Goal: Task Accomplishment & Management: Complete application form

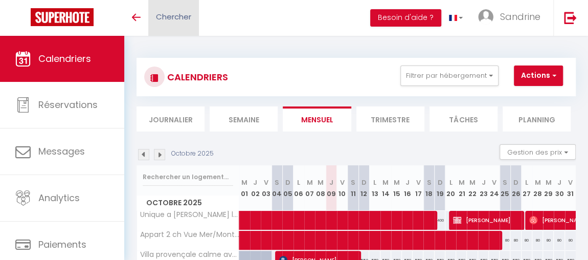
click at [161, 21] on span "Chercher" at bounding box center [173, 16] width 35 height 11
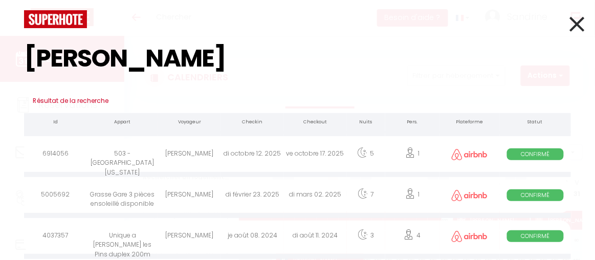
type input "[PERSON_NAME]"
click at [141, 192] on div "Grasse Gare 3 pièces ensoleillé disponible" at bounding box center [122, 195] width 71 height 33
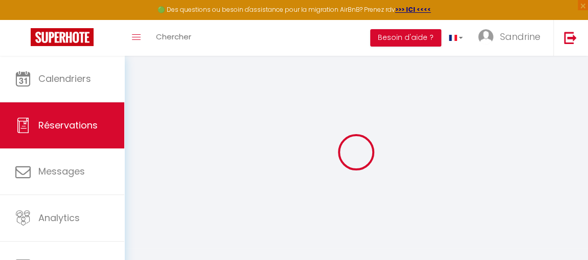
type input "[PERSON_NAME]"
type input "[EMAIL_ADDRESS][DOMAIN_NAME]"
type input "[PHONE_NUMBER]"
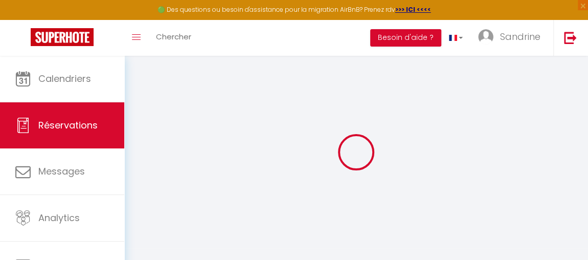
type input "[PHONE_NUMBER]"
select select "FR"
type input "23.11"
select select "40068"
select select "1"
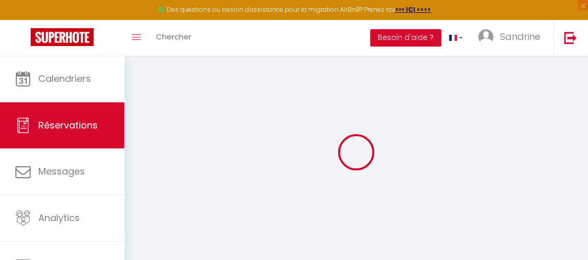
select select
type input "1"
select select "12"
select select
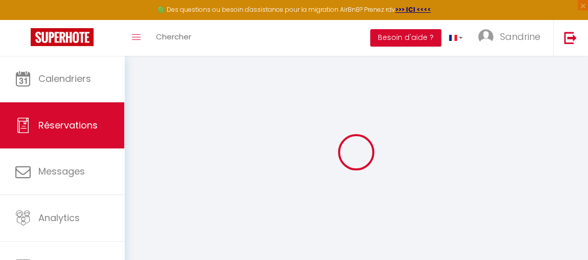
type input "567"
checkbox input "false"
type input "0"
select select "1"
type input "75"
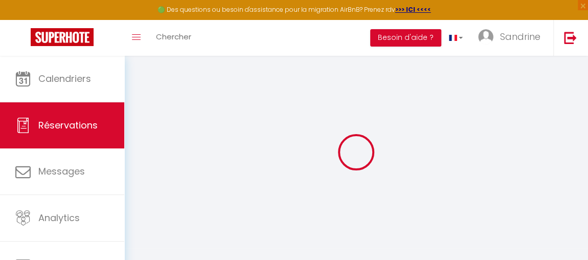
type input "15"
type input "0"
select select
select select "15"
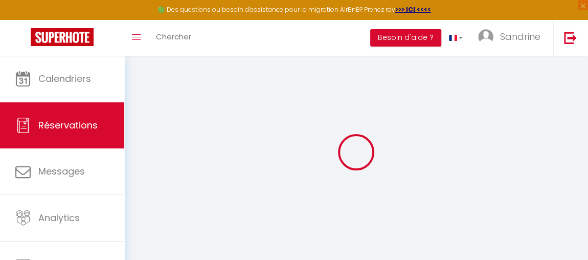
checkbox input "false"
select select
checkbox input "false"
select select
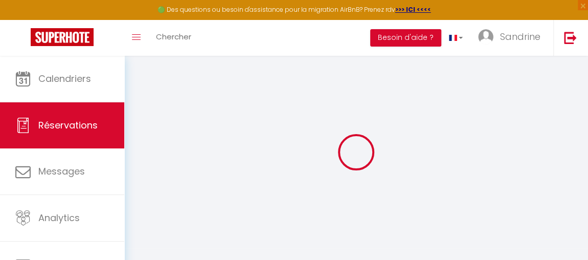
select select
checkbox input "false"
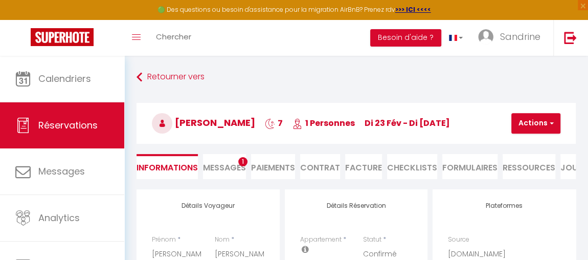
select select
checkbox input "false"
type \?0 "Non"
type input "75"
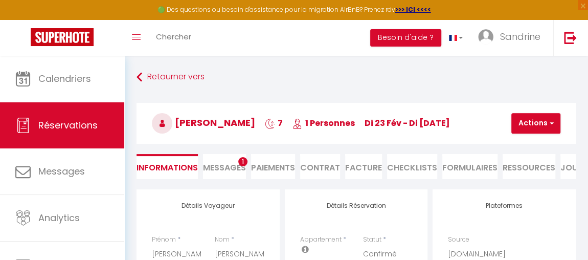
type input "37.99"
select select
checkbox input "false"
select select "15:00"
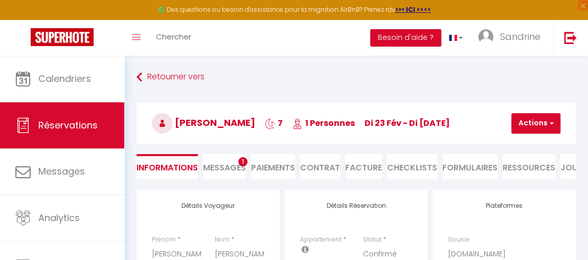
select select "10:00"
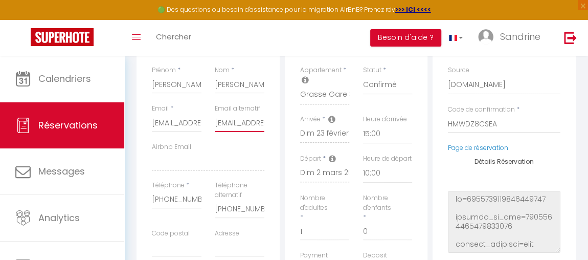
scroll to position [0, 52]
click at [302, 131] on div "Détails Voyageur Prénom * [PERSON_NAME] * [PERSON_NAME] Email * [EMAIL_ADDRESS]…" at bounding box center [356, 236] width 444 height 433
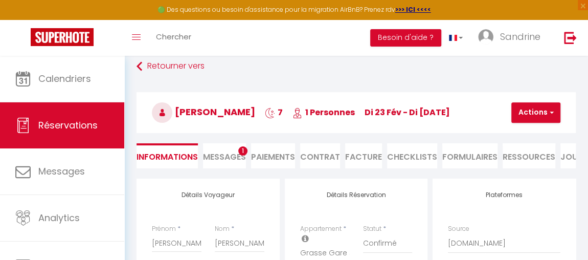
scroll to position [0, 0]
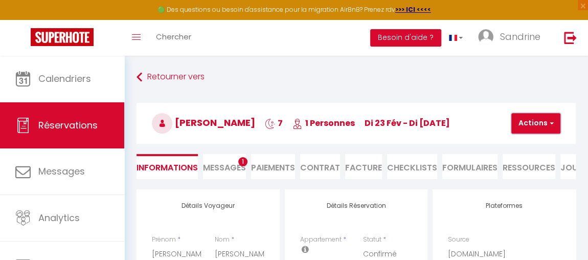
click at [533, 121] on button "Actions" at bounding box center [535, 123] width 49 height 20
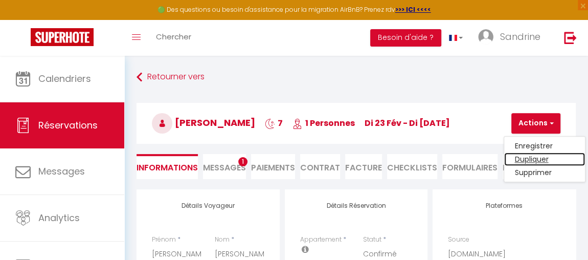
click at [532, 158] on link "Dupliquer" at bounding box center [544, 158] width 81 height 13
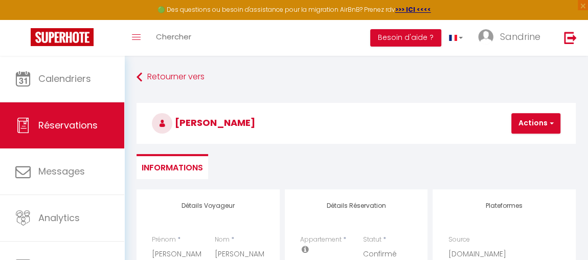
type input "0"
select select
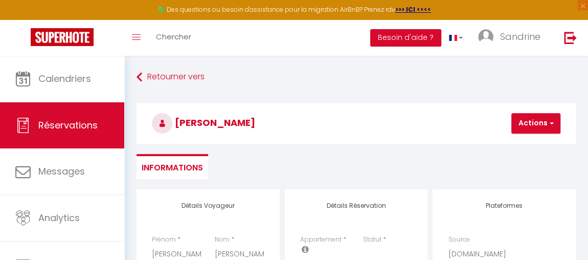
checkbox input "false"
type input "Invalid Dateundefined"
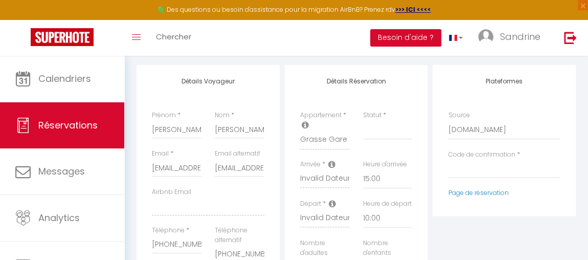
scroll to position [125, 0]
click at [204, 165] on div "Email * [EMAIL_ADDRESS][DOMAIN_NAME]" at bounding box center [176, 167] width 63 height 38
drag, startPoint x: 153, startPoint y: 167, endPoint x: 249, endPoint y: 164, distance: 96.2
click at [249, 164] on div "Email * [EMAIL_ADDRESS][DOMAIN_NAME] Email alternatif [EMAIL_ADDRESS][DOMAIN_NA…" at bounding box center [208, 186] width 126 height 77
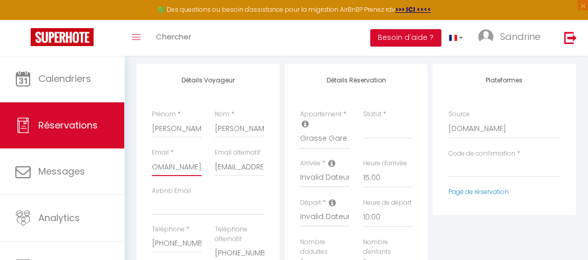
paste input "[EMAIL_ADDRESS]"
type input "[EMAIL_ADDRESS][DOMAIN_NAME]"
select select
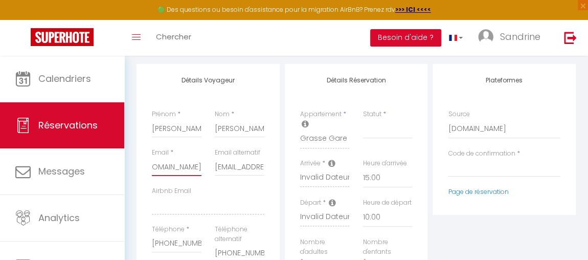
select select
checkbox input "false"
type input "[EMAIL_ADDRESS][DOMAIN_NAME]"
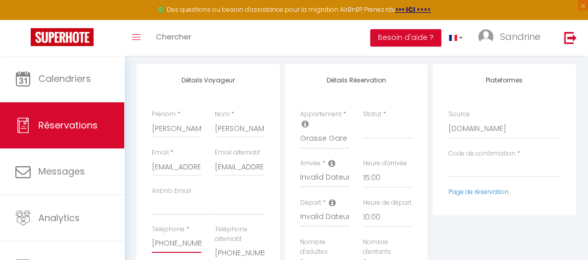
click at [153, 243] on input "[PHONE_NUMBER]" at bounding box center [177, 243] width 50 height 18
type input "25377180875"
select select
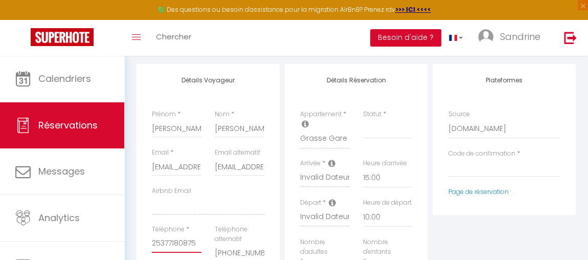
select select
checkbox input "false"
type input "377180875"
select select
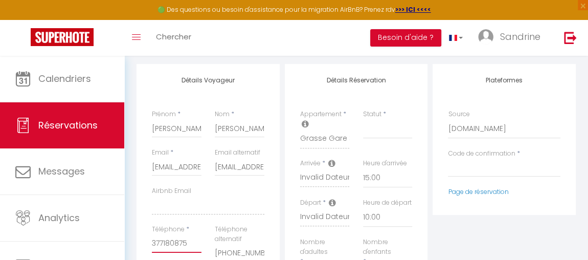
select select
checkbox input "false"
type input "77180875"
select select
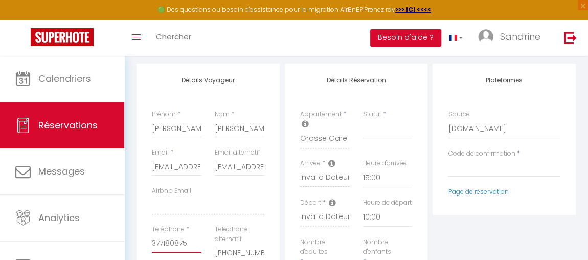
select select
checkbox input "false"
select select
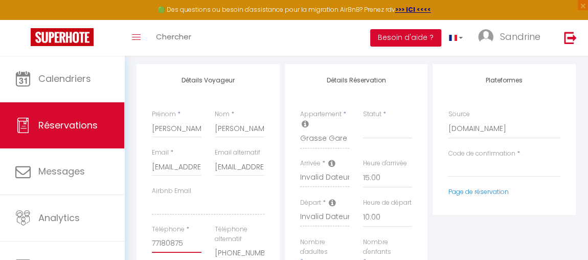
select select
checkbox input "false"
type input "7180875"
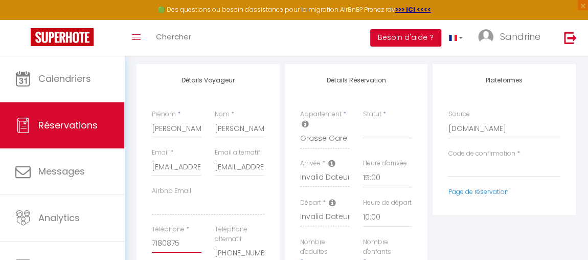
select select
checkbox input "false"
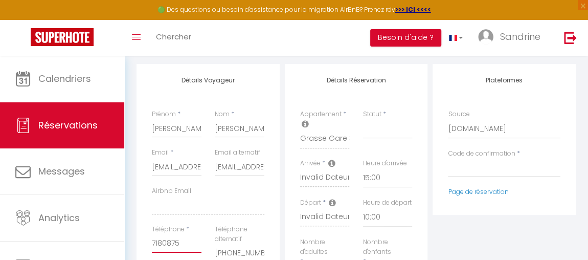
type input "180875"
select select
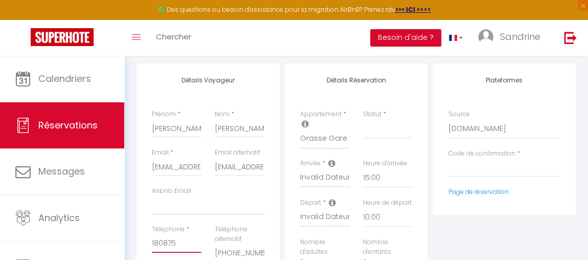
checkbox input "false"
type input "80875"
select select
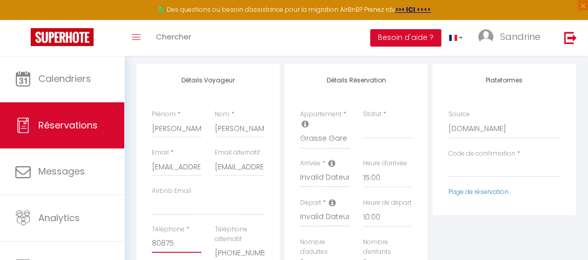
select select
checkbox input "false"
type input "0875"
select select
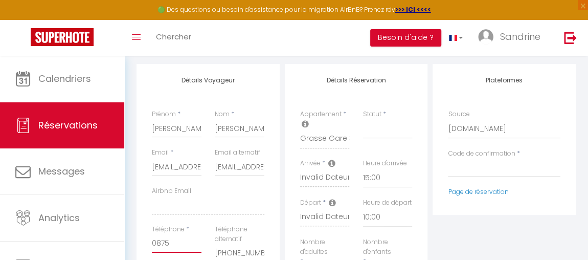
select select
checkbox input "false"
type input "875"
select select
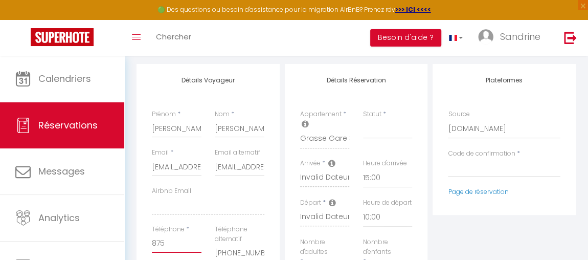
select select
checkbox input "false"
type input "75"
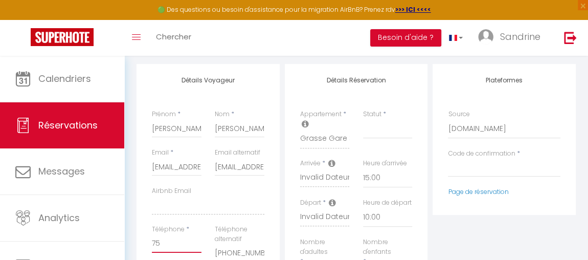
select select
checkbox input "false"
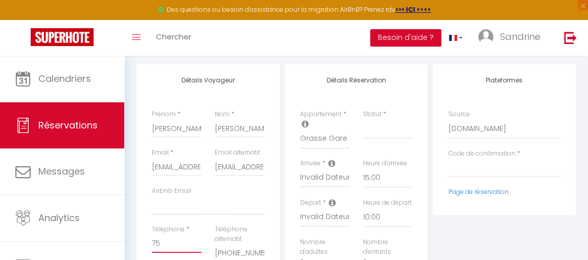
type input "5"
select select
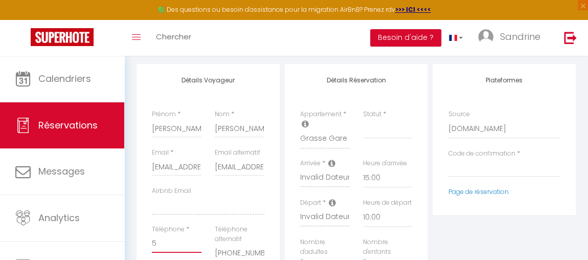
checkbox input "false"
select select
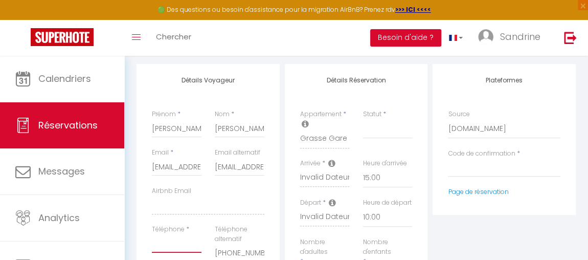
checkbox input "false"
type input "="
select select
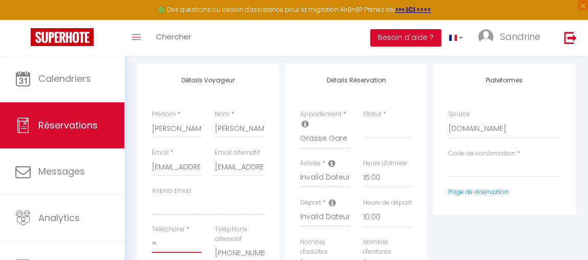
select select
checkbox input "false"
type input "=3"
select select
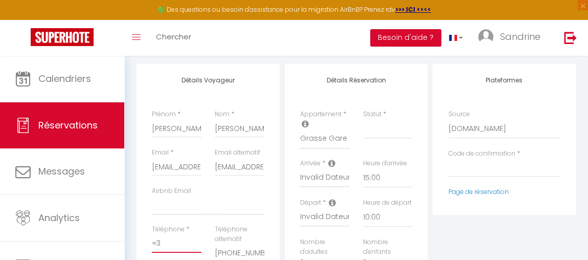
select select
checkbox input "false"
type input "=33"
select select
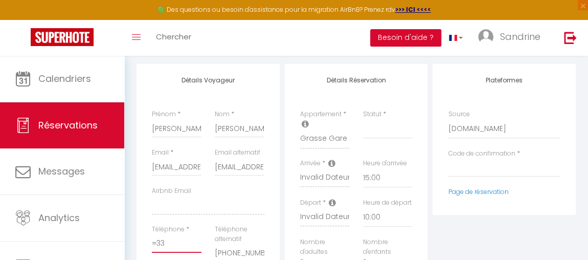
select select
checkbox input "false"
type input "=337"
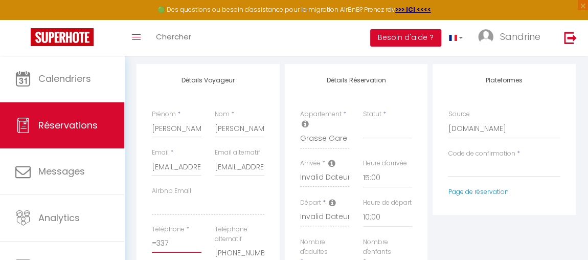
select select
checkbox input "false"
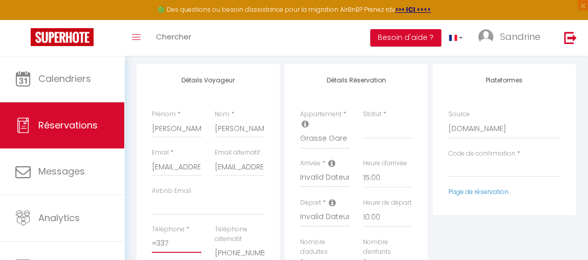
type input "=3375"
select select
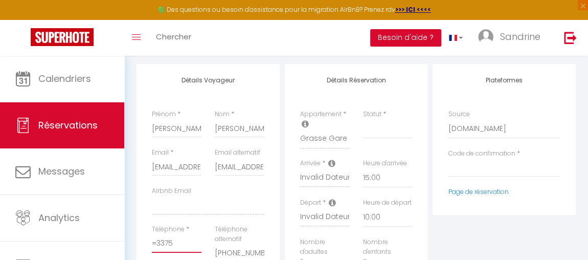
checkbox input "false"
type input "=33759"
select select
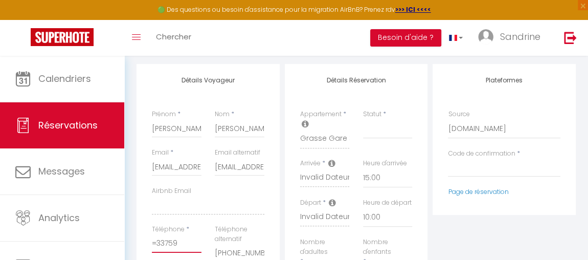
select select
checkbox input "false"
type input "=337598"
select select
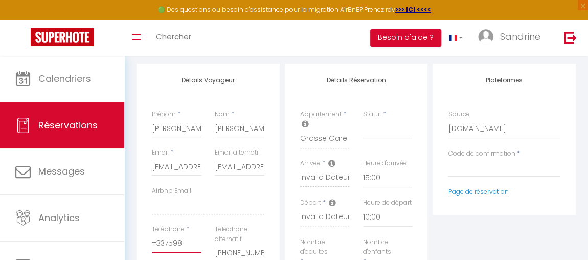
select select
checkbox input "false"
type input "=33759"
select select
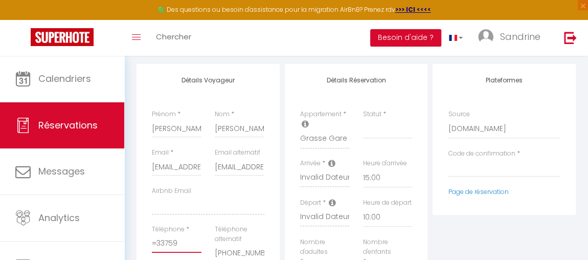
select select
checkbox input "false"
type input "=337596"
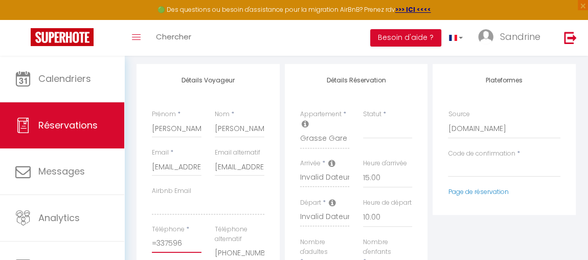
select select
checkbox input "false"
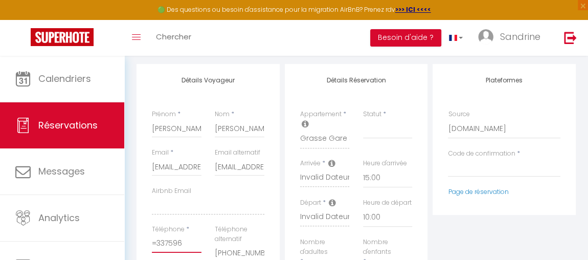
type input "=3375966"
select select
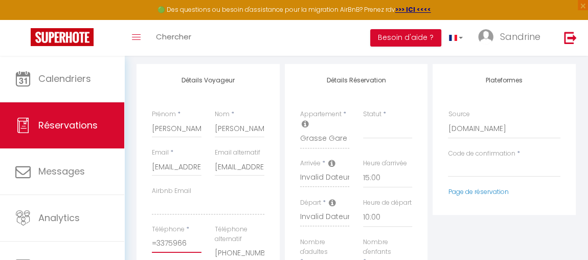
checkbox input "false"
click at [156, 242] on input "=3375966400" at bounding box center [177, 243] width 50 height 18
drag, startPoint x: 216, startPoint y: 252, endPoint x: 292, endPoint y: 253, distance: 75.7
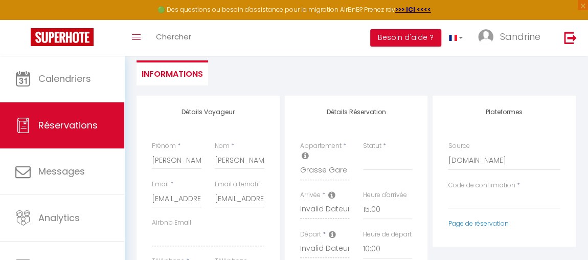
scroll to position [91, 0]
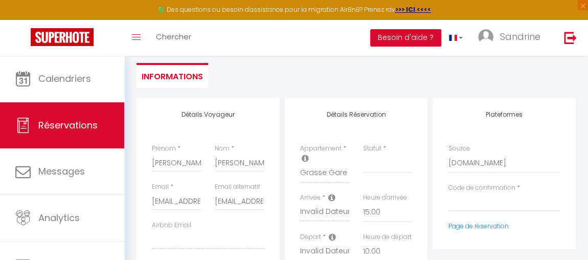
click at [303, 157] on icon at bounding box center [305, 158] width 7 height 8
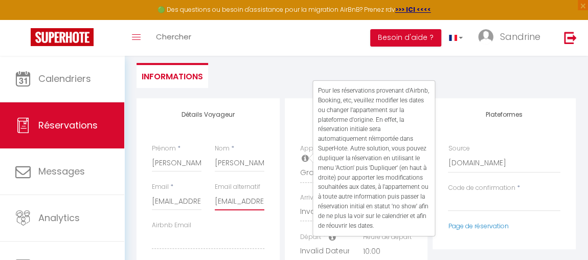
click at [219, 204] on input "[EMAIL_ADDRESS][DOMAIN_NAME]" at bounding box center [240, 201] width 50 height 18
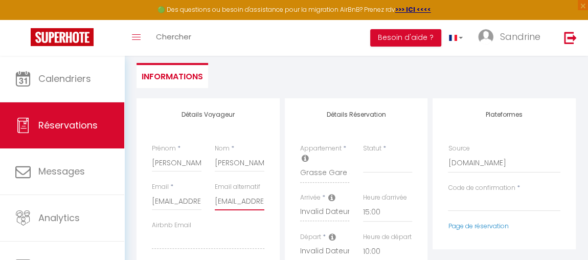
scroll to position [0, 52]
drag, startPoint x: 215, startPoint y: 203, endPoint x: 321, endPoint y: 200, distance: 105.9
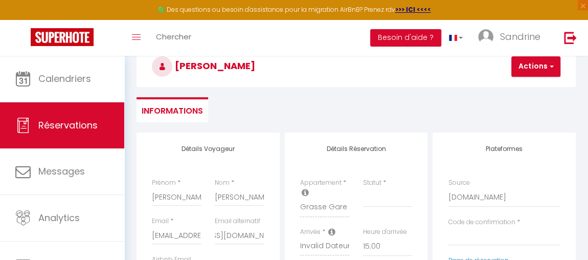
scroll to position [0, 0]
click at [471, 113] on ul "Informations" at bounding box center [356, 109] width 439 height 25
click at [543, 64] on button "Actions" at bounding box center [535, 66] width 49 height 20
click at [430, 80] on h3 "[PERSON_NAME]" at bounding box center [356, 66] width 439 height 41
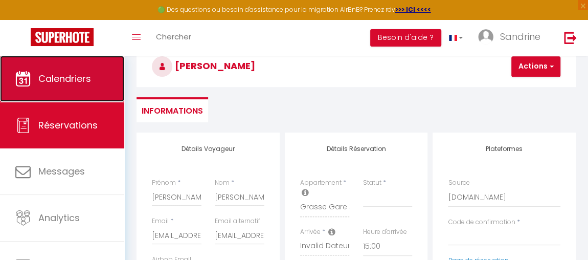
click at [77, 95] on link "Calendriers" at bounding box center [62, 79] width 124 height 46
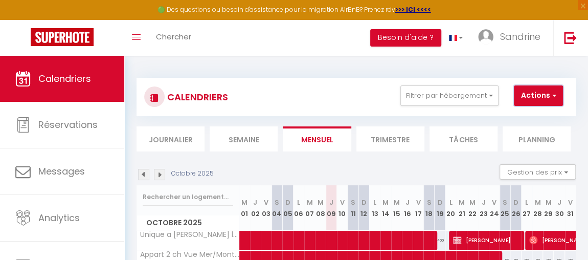
click at [538, 99] on button "Actions" at bounding box center [538, 95] width 49 height 20
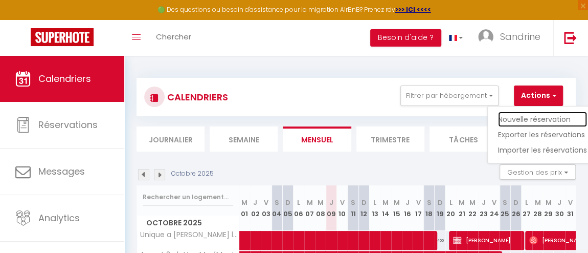
click at [537, 118] on link "Nouvelle réservation" at bounding box center [542, 118] width 89 height 15
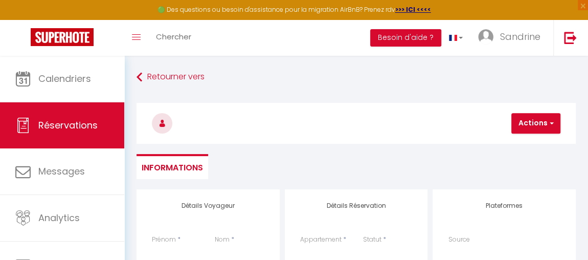
click at [167, 250] on input "Prénom" at bounding box center [177, 253] width 50 height 18
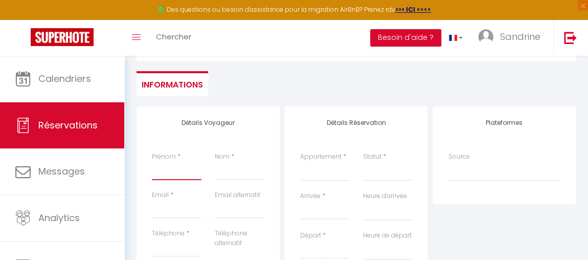
scroll to position [109, 0]
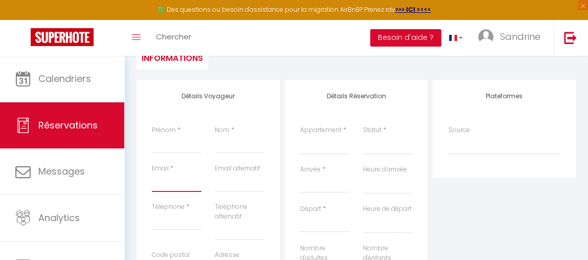
click at [158, 184] on input "Email client" at bounding box center [177, 182] width 50 height 18
paste input "[EMAIL_ADDRESS][DOMAIN_NAME]"
click at [177, 142] on input "Prénom" at bounding box center [177, 144] width 50 height 18
click at [225, 146] on input "Nom" at bounding box center [240, 144] width 50 height 18
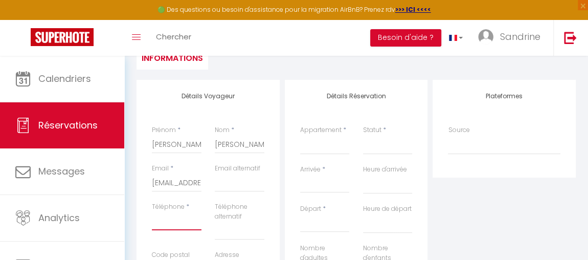
click at [179, 225] on input "Téléphone" at bounding box center [177, 221] width 50 height 18
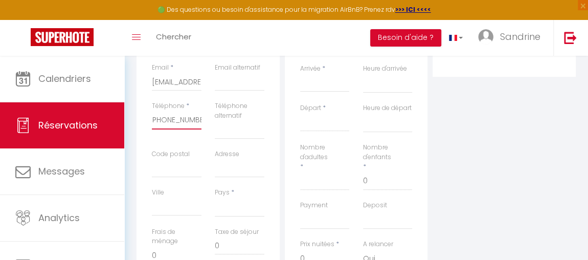
scroll to position [231, 0]
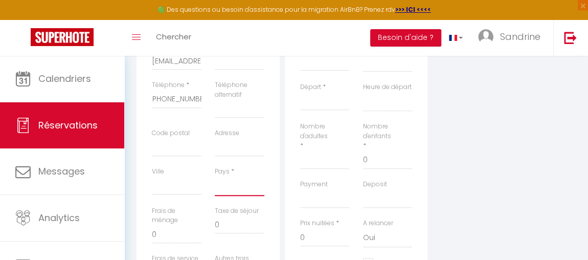
click at [230, 187] on select "[GEOGRAPHIC_DATA] [GEOGRAPHIC_DATA] [GEOGRAPHIC_DATA] [GEOGRAPHIC_DATA] [GEOGRA…" at bounding box center [240, 185] width 50 height 19
click at [215, 176] on select "[GEOGRAPHIC_DATA] [GEOGRAPHIC_DATA] [GEOGRAPHIC_DATA] [GEOGRAPHIC_DATA] [GEOGRA…" at bounding box center [240, 185] width 50 height 19
click at [176, 241] on input "0" at bounding box center [177, 234] width 50 height 18
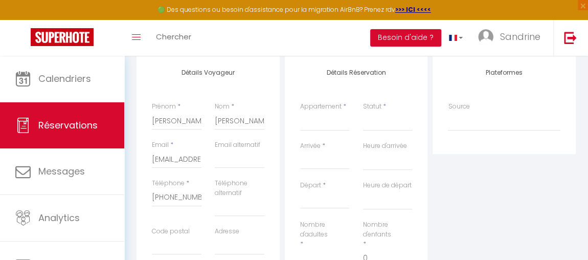
scroll to position [132, 0]
click at [329, 124] on select "Megève appartement 4 pièces résidence de standing Grasse Gare 3 pièces ensoleil…" at bounding box center [325, 121] width 50 height 19
click at [300, 112] on select "Megève appartement 4 pièces résidence de standing Grasse Gare 3 pièces ensoleil…" at bounding box center [325, 121] width 50 height 19
click at [374, 122] on select "Confirmé Non Confirmé [PERSON_NAME] par le voyageur No Show Request" at bounding box center [388, 121] width 50 height 19
click at [363, 112] on select "Confirmé Non Confirmé [PERSON_NAME] par le voyageur No Show Request" at bounding box center [388, 121] width 50 height 19
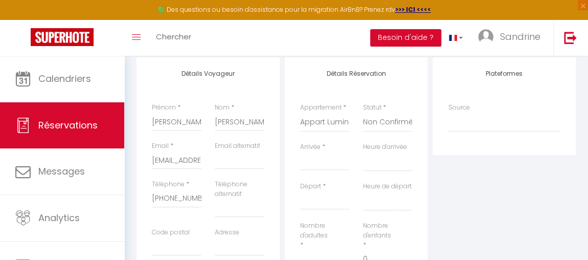
click at [317, 155] on input "Arrivée" at bounding box center [325, 161] width 50 height 13
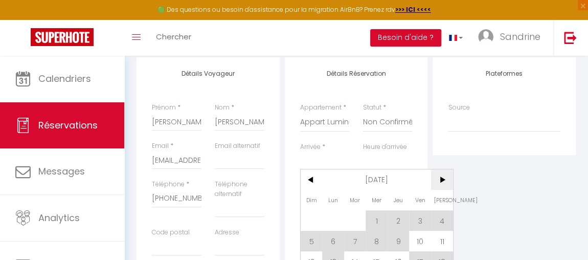
click at [439, 182] on span ">" at bounding box center [442, 179] width 22 height 20
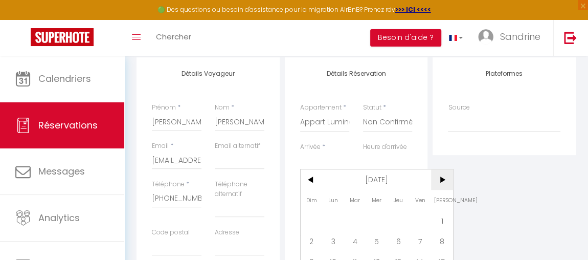
click at [439, 182] on span ">" at bounding box center [442, 179] width 22 height 20
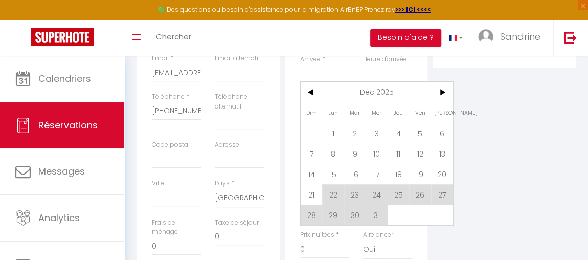
scroll to position [229, 0]
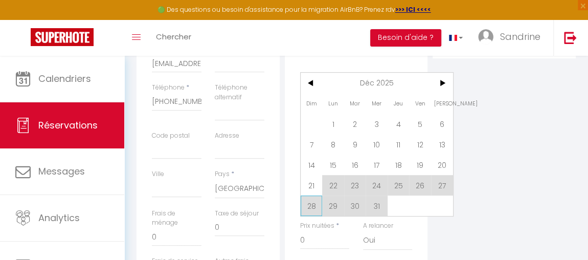
click at [311, 207] on span "28" at bounding box center [312, 205] width 22 height 20
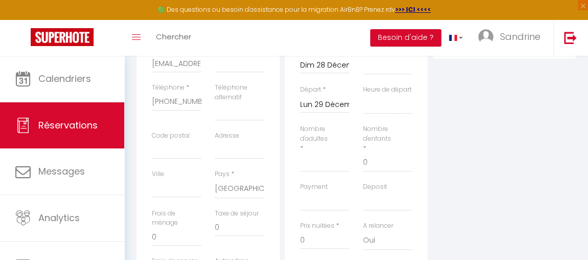
click at [335, 104] on input "Lun 29 Décembre 2025" at bounding box center [325, 104] width 50 height 13
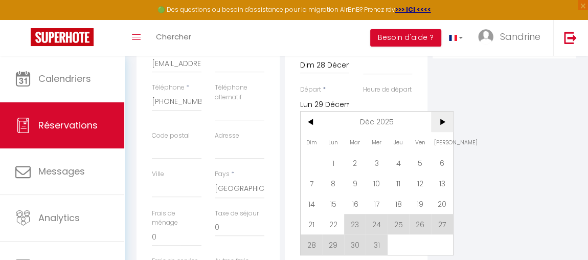
click at [443, 121] on span ">" at bounding box center [442, 121] width 22 height 20
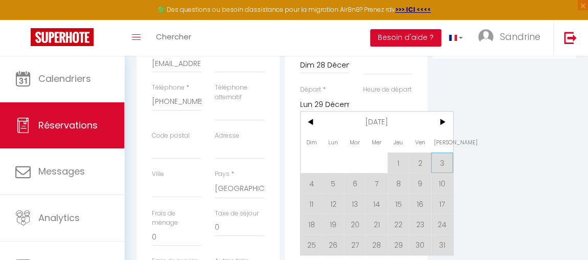
click at [444, 162] on span "3" at bounding box center [442, 162] width 22 height 20
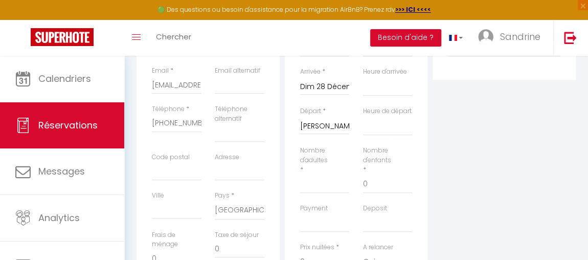
scroll to position [201, 0]
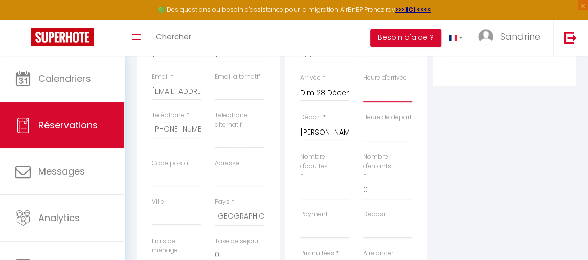
click at [390, 94] on select "00:00 00:30 01:00 01:30 02:00 02:30 03:00 03:30 04:00 04:30 05:00 05:30 06:00 0…" at bounding box center [388, 92] width 50 height 19
click at [363, 83] on select "00:00 00:30 01:00 01:30 02:00 02:30 03:00 03:30 04:00 04:30 05:00 05:30 06:00 0…" at bounding box center [388, 92] width 50 height 19
click at [379, 142] on select "00:00 00:30 01:00 01:30 02:00 02:30 03:00 03:30 04:00 04:30 05:00 05:30 06:00 0…" at bounding box center [388, 131] width 50 height 19
click at [363, 131] on select "00:00 00:30 01:00 01:30 02:00 02:30 03:00 03:30 04:00 04:30 05:00 05:30 06:00 0…" at bounding box center [388, 131] width 50 height 19
click at [313, 199] on input "Nombre d'adultes" at bounding box center [325, 190] width 50 height 18
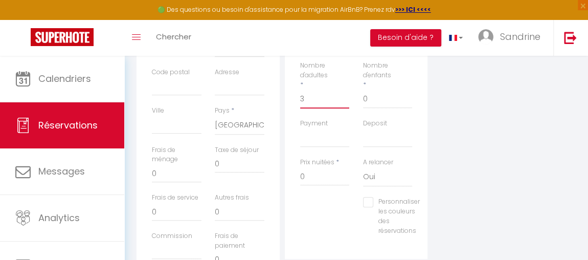
scroll to position [295, 0]
click at [166, 169] on input "0" at bounding box center [177, 170] width 50 height 18
click at [243, 127] on select "[GEOGRAPHIC_DATA] [GEOGRAPHIC_DATA] [GEOGRAPHIC_DATA] [GEOGRAPHIC_DATA] [GEOGRA…" at bounding box center [240, 121] width 50 height 19
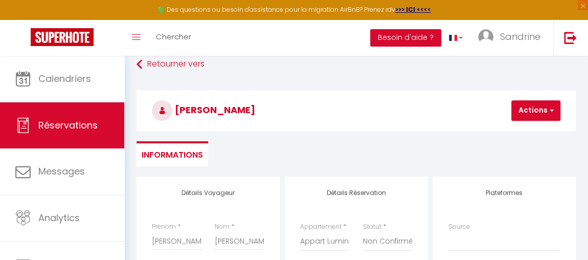
scroll to position [11, 0]
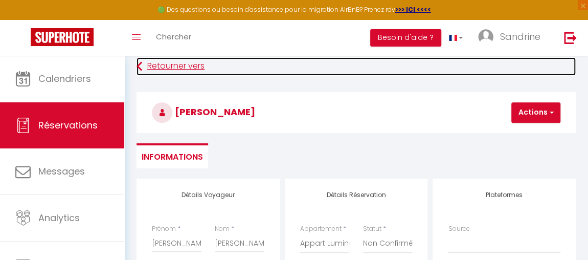
click at [158, 64] on link "Retourner vers" at bounding box center [356, 66] width 439 height 18
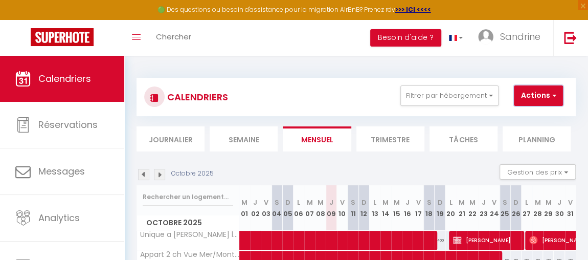
click at [547, 92] on button "Actions" at bounding box center [538, 95] width 49 height 20
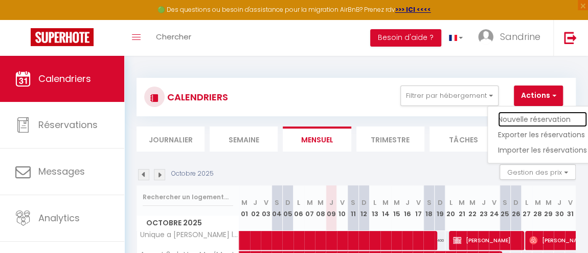
click at [542, 116] on link "Nouvelle réservation" at bounding box center [542, 118] width 89 height 15
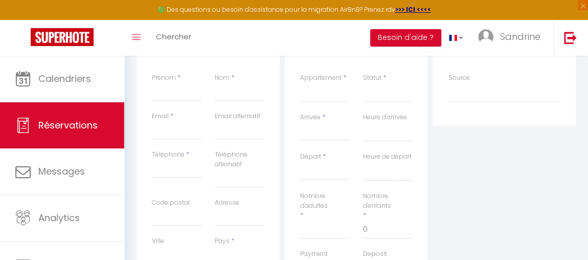
scroll to position [162, 0]
click at [186, 92] on input "Prénom" at bounding box center [177, 91] width 50 height 18
paste input "[EMAIL_ADDRESS][DOMAIN_NAME]"
click at [177, 172] on input "Téléphone" at bounding box center [177, 168] width 50 height 18
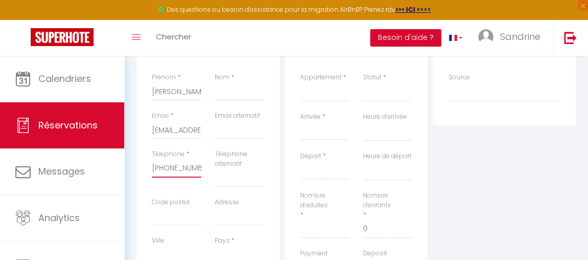
scroll to position [0, 3]
click at [238, 253] on select "[GEOGRAPHIC_DATA] [GEOGRAPHIC_DATA] [GEOGRAPHIC_DATA] [GEOGRAPHIC_DATA] [GEOGRA…" at bounding box center [240, 254] width 50 height 19
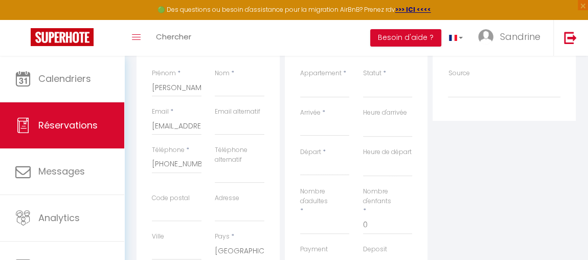
click at [215, 241] on select "[GEOGRAPHIC_DATA] [GEOGRAPHIC_DATA] [GEOGRAPHIC_DATA] [GEOGRAPHIC_DATA] [GEOGRA…" at bounding box center [240, 250] width 50 height 19
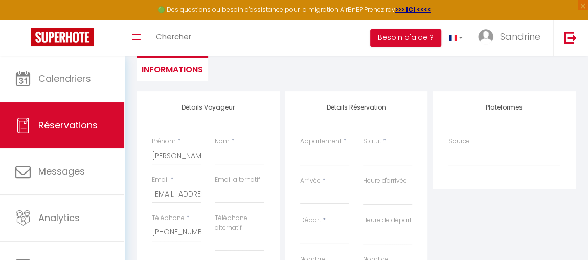
scroll to position [99, 0]
click at [308, 156] on select "Megève appartement 4 pièces résidence de standing Grasse Gare 3 pièces ensoleil…" at bounding box center [325, 155] width 50 height 19
click at [300, 146] on select "Megève appartement 4 pièces résidence de standing Grasse Gare 3 pièces ensoleil…" at bounding box center [325, 155] width 50 height 19
click at [370, 156] on select "Confirmé Non Confirmé [PERSON_NAME] par le voyageur No Show Request" at bounding box center [388, 155] width 50 height 19
click at [363, 146] on select "Confirmé Non Confirmé [PERSON_NAME] par le voyageur No Show Request" at bounding box center [388, 155] width 50 height 19
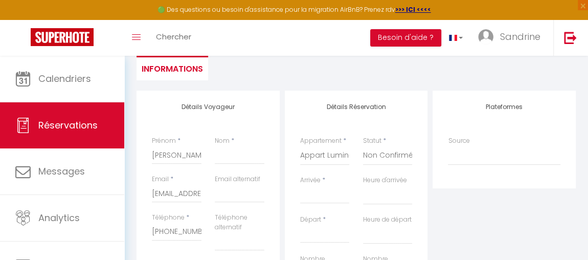
click at [324, 198] on input "Arrivée" at bounding box center [325, 195] width 50 height 13
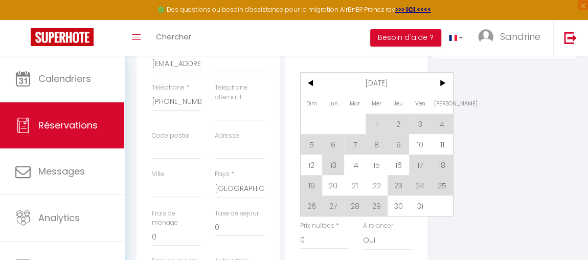
scroll to position [231, 0]
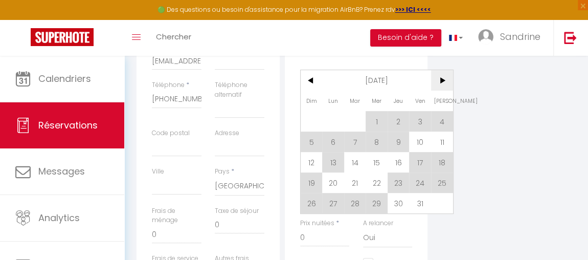
click at [442, 80] on span ">" at bounding box center [442, 80] width 22 height 20
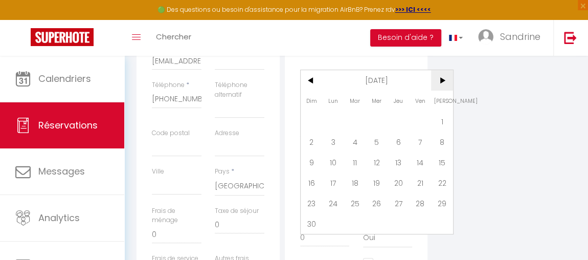
click at [442, 80] on span ">" at bounding box center [442, 80] width 22 height 20
click at [310, 198] on span "28" at bounding box center [312, 203] width 22 height 20
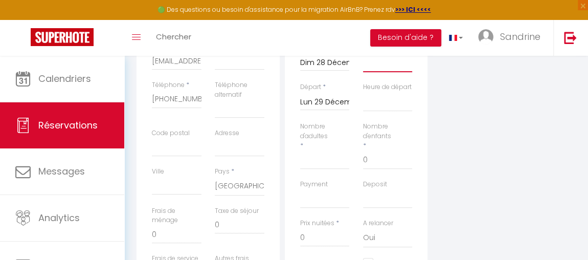
click at [373, 66] on select "00:00 00:30 01:00 01:30 02:00 02:30 03:00 03:30 04:00 04:30 05:00 05:30 06:00 0…" at bounding box center [388, 62] width 50 height 19
click at [363, 53] on select "00:00 00:30 01:00 01:30 02:00 02:30 03:00 03:30 04:00 04:30 05:00 05:30 06:00 0…" at bounding box center [388, 62] width 50 height 19
click at [328, 101] on input "Lun 29 Décembre 2025" at bounding box center [325, 102] width 50 height 13
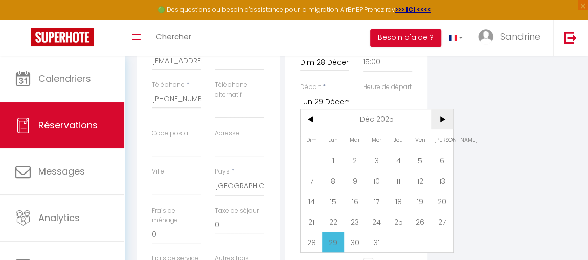
click at [439, 124] on span ">" at bounding box center [442, 119] width 22 height 20
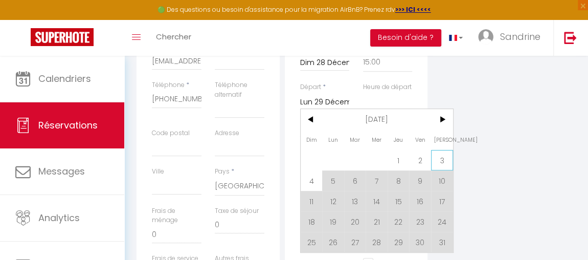
click at [443, 157] on span "3" at bounding box center [442, 160] width 22 height 20
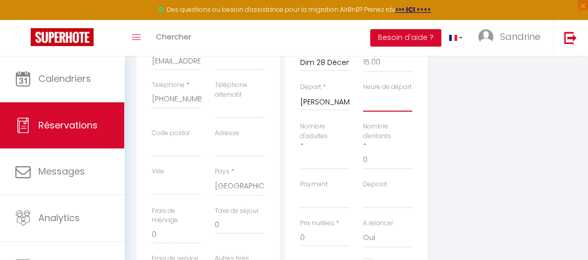
click at [378, 111] on select "00:00 00:30 01:00 01:30 02:00 02:30 03:00 03:30 04:00 04:30 05:00 05:30 06:00 0…" at bounding box center [388, 101] width 50 height 19
click at [363, 101] on select "00:00 00:30 01:00 01:30 02:00 02:30 03:00 03:30 04:00 04:30 05:00 05:30 06:00 0…" at bounding box center [388, 101] width 50 height 19
click at [314, 168] on input "Nombre d'adultes" at bounding box center [325, 160] width 50 height 18
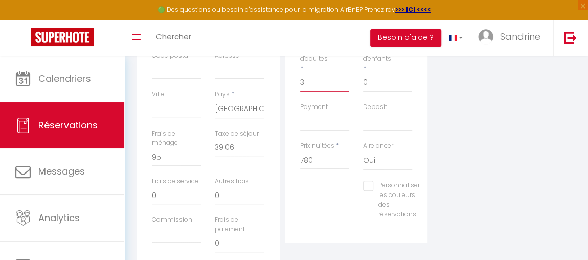
scroll to position [309, 0]
click at [323, 128] on select "OK KO" at bounding box center [325, 119] width 50 height 19
click at [300, 120] on select "OK KO" at bounding box center [325, 119] width 50 height 19
click at [384, 130] on select "OK KO" at bounding box center [388, 119] width 50 height 19
click at [363, 120] on select "OK KO" at bounding box center [388, 119] width 50 height 19
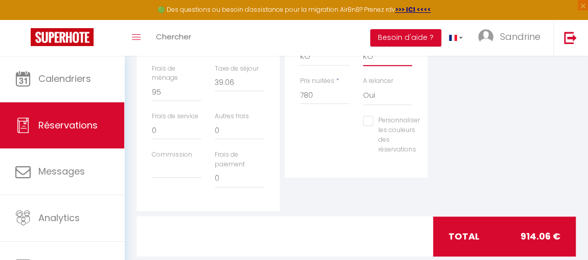
scroll to position [380, 0]
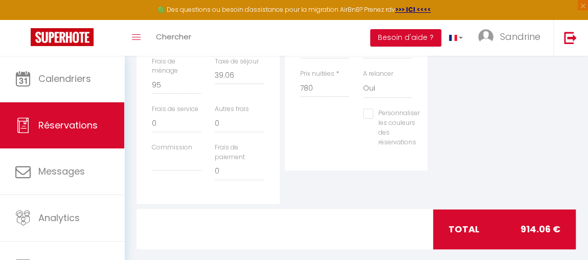
click at [346, 198] on div "Détails Réservation Appartement * Megève appartement 4 pièces résidence de stan…" at bounding box center [356, 6] width 148 height 395
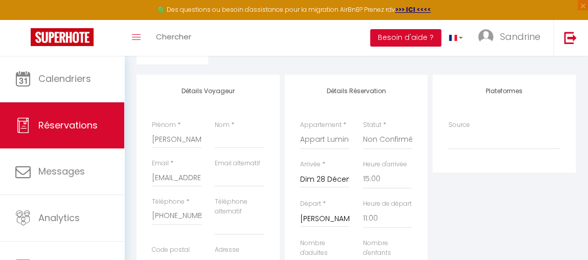
scroll to position [100, 0]
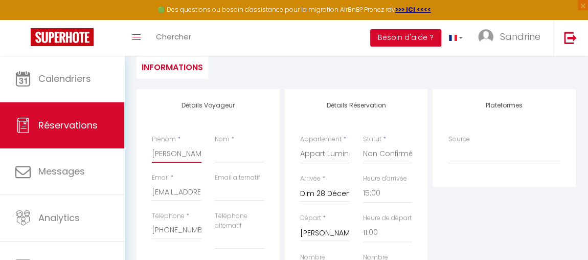
drag, startPoint x: 195, startPoint y: 149, endPoint x: 130, endPoint y: 156, distance: 65.9
drag, startPoint x: 208, startPoint y: 192, endPoint x: 148, endPoint y: 189, distance: 59.4
click at [148, 189] on div "Email * [EMAIL_ADDRESS][DOMAIN_NAME]" at bounding box center [176, 192] width 63 height 38
click at [165, 195] on input "[EMAIL_ADDRESS][DOMAIN_NAME]" at bounding box center [177, 192] width 50 height 18
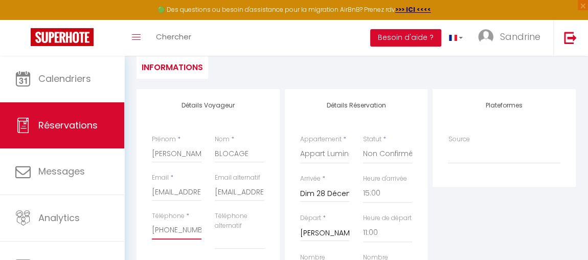
click at [174, 228] on input "[PHONE_NUMBER]" at bounding box center [177, 230] width 50 height 18
drag, startPoint x: 152, startPoint y: 229, endPoint x: 264, endPoint y: 222, distance: 111.7
click at [264, 222] on div "Téléphone * [PHONE_NUMBER] Téléphone alternatif" at bounding box center [208, 235] width 126 height 48
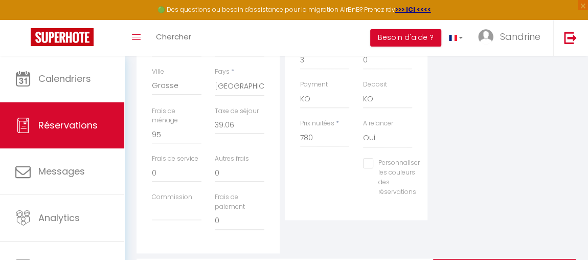
scroll to position [342, 0]
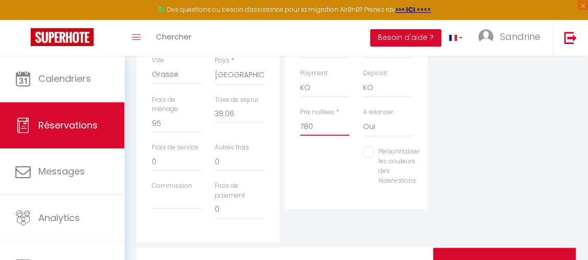
drag, startPoint x: 326, startPoint y: 134, endPoint x: 281, endPoint y: 134, distance: 45.0
click at [281, 134] on div "Détails Voyageur Prénom * [PERSON_NAME] * BLOCAGE Email * [EMAIL_ADDRESS][DOMAI…" at bounding box center [356, 44] width 444 height 395
drag, startPoint x: 165, startPoint y: 125, endPoint x: 144, endPoint y: 124, distance: 21.5
click at [144, 124] on div "Détails Voyageur Prénom * [PERSON_NAME] * BLOCAGE Email * [EMAIL_ADDRESS][DOMAI…" at bounding box center [208, 44] width 143 height 395
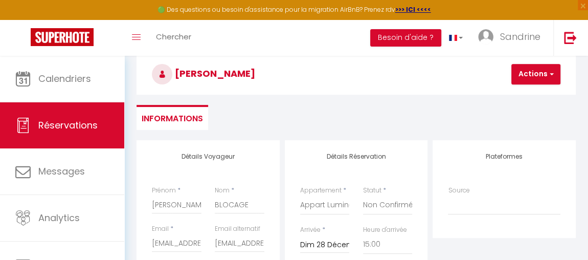
scroll to position [47, 0]
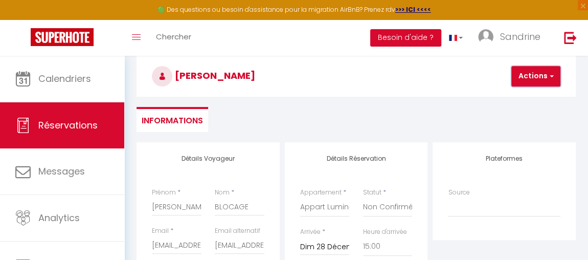
click at [550, 79] on span "button" at bounding box center [550, 76] width 6 height 9
click at [539, 100] on link "Enregistrer" at bounding box center [544, 98] width 81 height 13
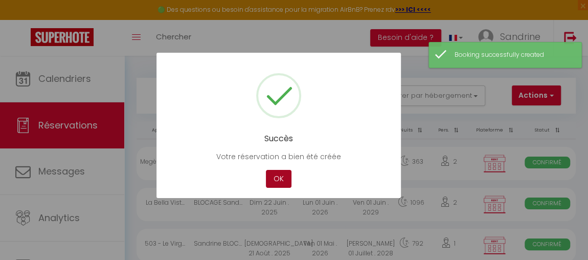
click at [272, 178] on button "OK" at bounding box center [279, 179] width 26 height 18
